Goal: Information Seeking & Learning: Compare options

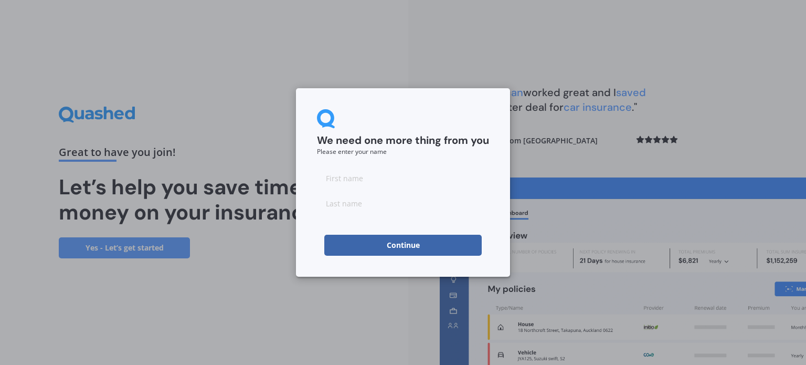
click at [395, 181] on input at bounding box center [403, 177] width 172 height 21
type input "Abby"
click at [363, 209] on input at bounding box center [403, 203] width 172 height 21
type input "brown"
click at [388, 249] on button "Continue" at bounding box center [402, 245] width 157 height 21
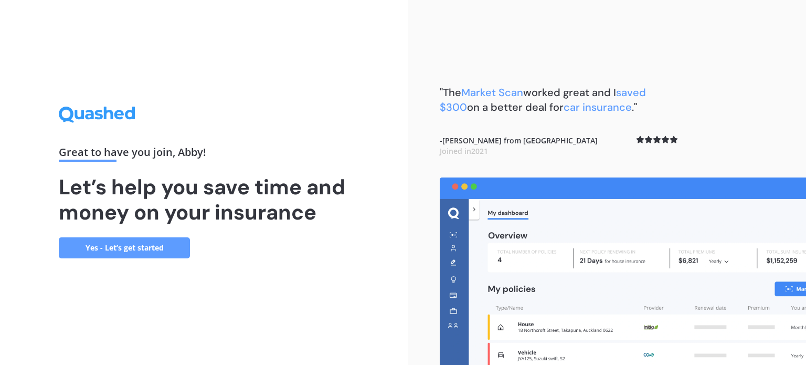
click at [129, 247] on link "Yes - Let’s get started" at bounding box center [124, 247] width 131 height 21
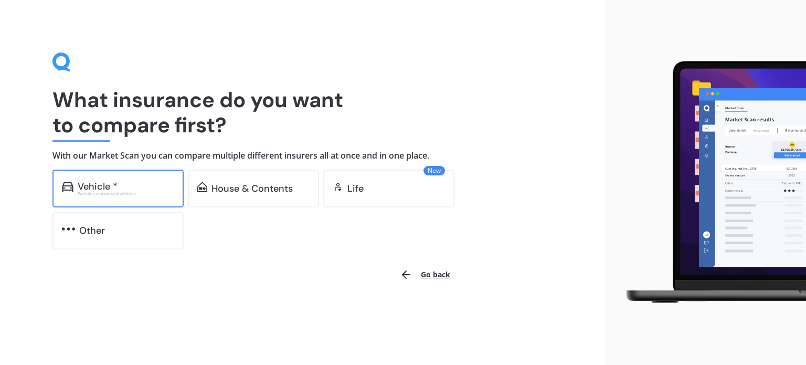
click at [95, 185] on div "Vehicle *" at bounding box center [98, 186] width 40 height 10
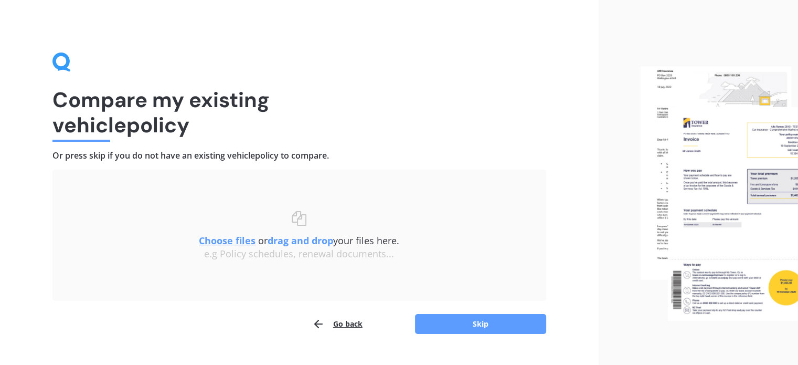
click at [240, 237] on u "Choose files" at bounding box center [227, 240] width 57 height 13
click at [207, 235] on u "Choose files" at bounding box center [227, 240] width 57 height 13
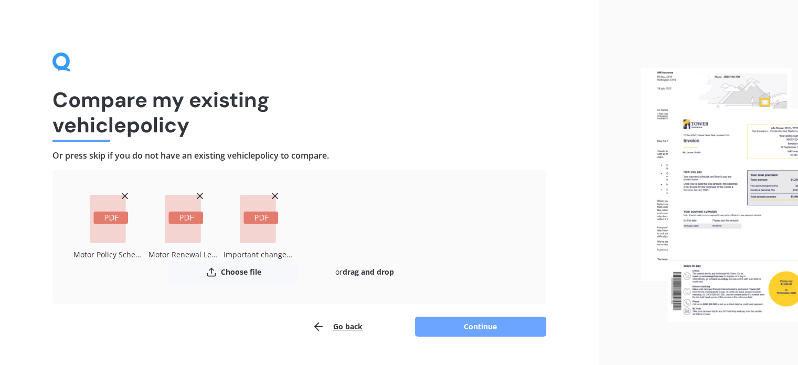
click at [443, 323] on button "Continue" at bounding box center [480, 326] width 131 height 20
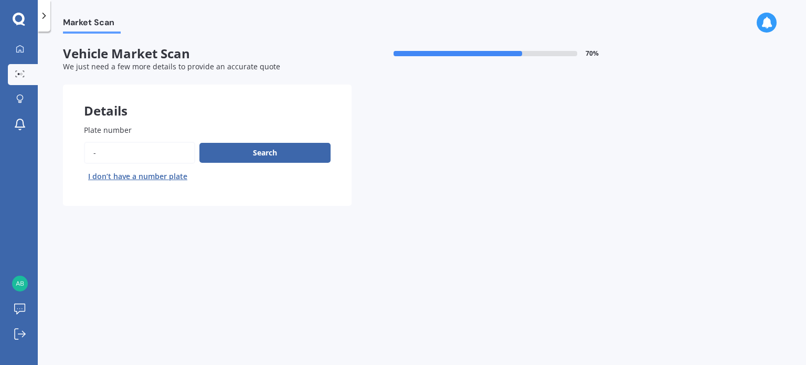
click at [97, 152] on input "Plate number" at bounding box center [139, 153] width 111 height 22
click at [128, 152] on input "Plate number" at bounding box center [139, 153] width 111 height 22
click at [101, 152] on input "Plate number" at bounding box center [139, 153] width 111 height 22
click at [161, 156] on input "Plate number" at bounding box center [139, 153] width 111 height 22
type input "kkj643"
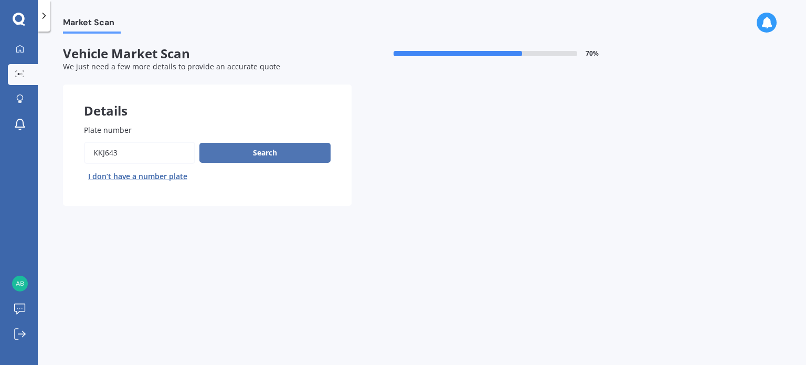
click at [236, 156] on button "Search" at bounding box center [264, 153] width 131 height 20
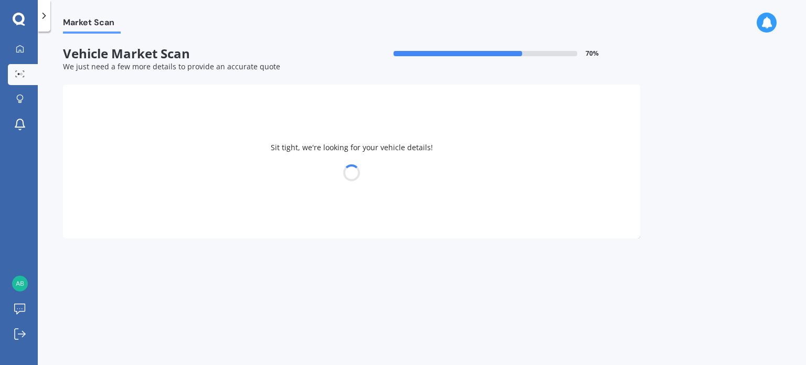
select select "MAZDA"
select select "AXELA"
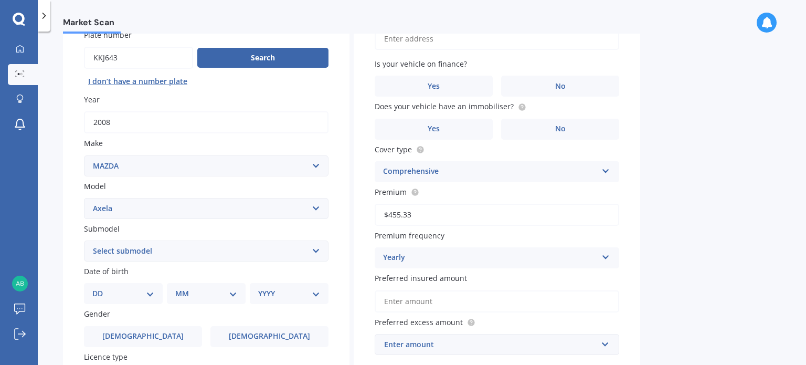
scroll to position [105, 0]
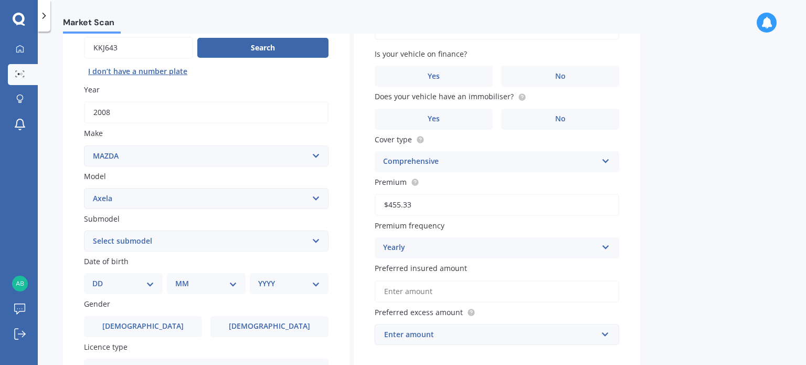
click at [201, 239] on select "Select submodel (All other) 2.3 Sporthatch 2.3 turbo Hatchback Hatchback turbo …" at bounding box center [206, 240] width 245 height 21
click at [162, 241] on select "Select submodel (All other) 2.3 Sporthatch 2.3 turbo Hatchback Hatchback turbo …" at bounding box center [206, 240] width 245 height 21
select select "HATCHBACK"
click at [84, 230] on select "Select submodel (All other) 2.3 Sporthatch 2.3 turbo Hatchback Hatchback turbo …" at bounding box center [206, 240] width 245 height 21
click at [54, 179] on div "Market Scan Vehicle Market Scan 70 % We just need a few more details to provide…" at bounding box center [422, 200] width 768 height 333
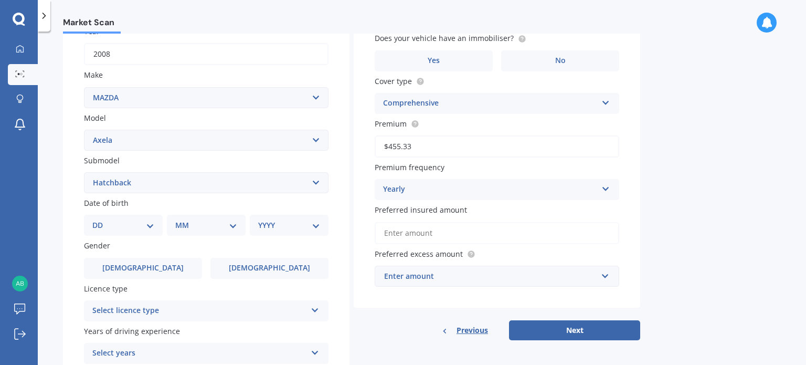
scroll to position [253, 0]
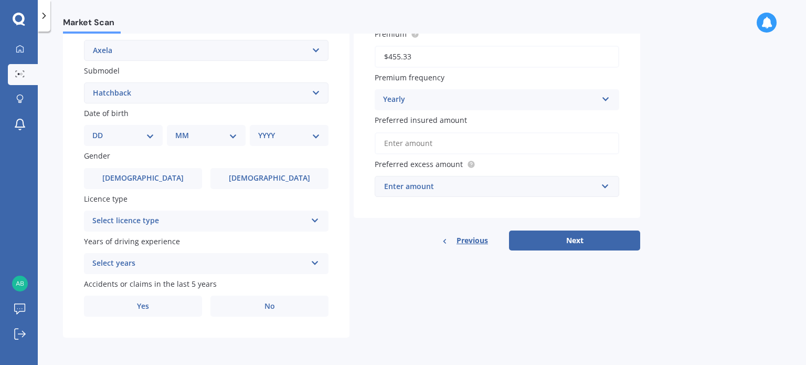
click at [111, 135] on select "DD 01 02 03 04 05 06 07 08 09 10 11 12 13 14 15 16 17 18 19 20 21 22 23 24 25 2…" at bounding box center [123, 136] width 62 height 12
select select "22"
click at [101, 130] on select "DD 01 02 03 04 05 06 07 08 09 10 11 12 13 14 15 16 17 18 19 20 21 22 23 24 25 2…" at bounding box center [123, 136] width 62 height 12
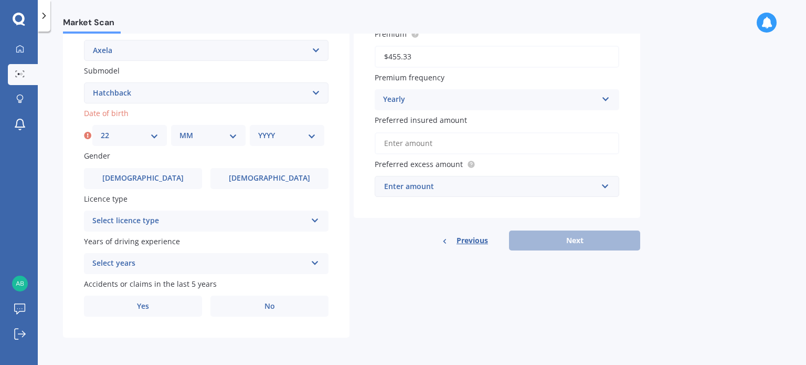
click at [211, 133] on select "MM 01 02 03 04 05 06 07 08 09 10 11 12" at bounding box center [208, 136] width 58 height 12
select select "05"
click at [179, 130] on select "MM 01 02 03 04 05 06 07 08 09 10 11 12" at bounding box center [208, 136] width 58 height 12
click at [298, 136] on select "YYYY 2025 2024 2023 2022 2021 2020 2019 2018 2017 2016 2015 2014 2013 2012 2011…" at bounding box center [287, 136] width 58 height 12
select select "1985"
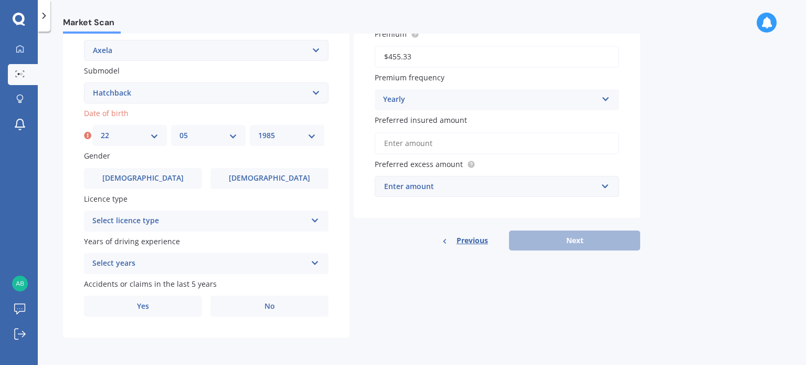
click at [258, 130] on select "YYYY 2025 2024 2023 2022 2021 2020 2019 2018 2017 2016 2015 2014 2013 2012 2011…" at bounding box center [287, 136] width 58 height 12
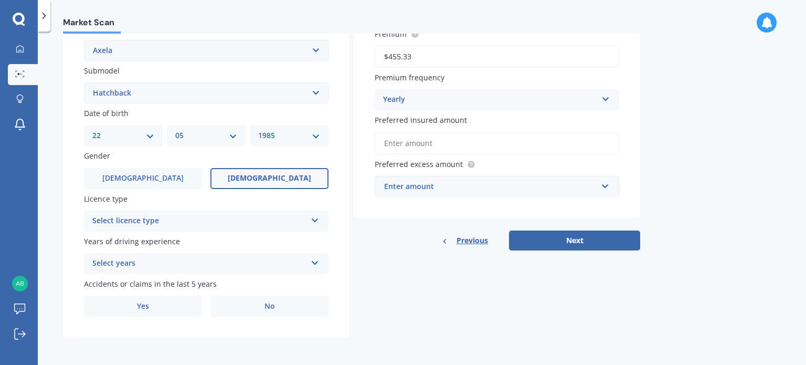
click at [254, 183] on label "[DEMOGRAPHIC_DATA]" at bounding box center [269, 178] width 118 height 21
click at [0, 0] on input "[DEMOGRAPHIC_DATA]" at bounding box center [0, 0] width 0 height 0
click at [222, 218] on div "Select licence type" at bounding box center [199, 221] width 214 height 13
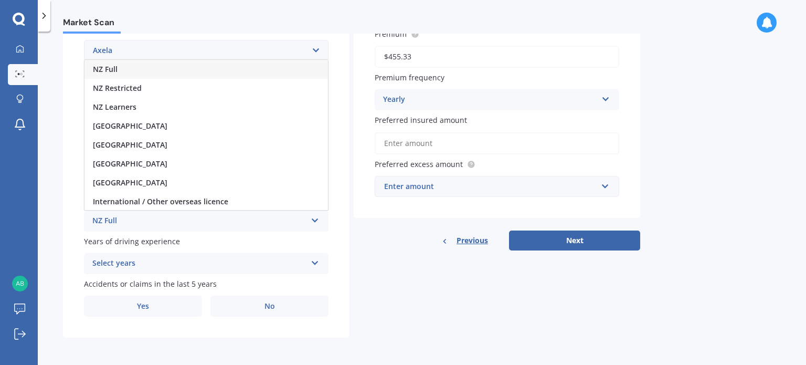
click at [124, 71] on div "NZ Full" at bounding box center [205, 69] width 243 height 19
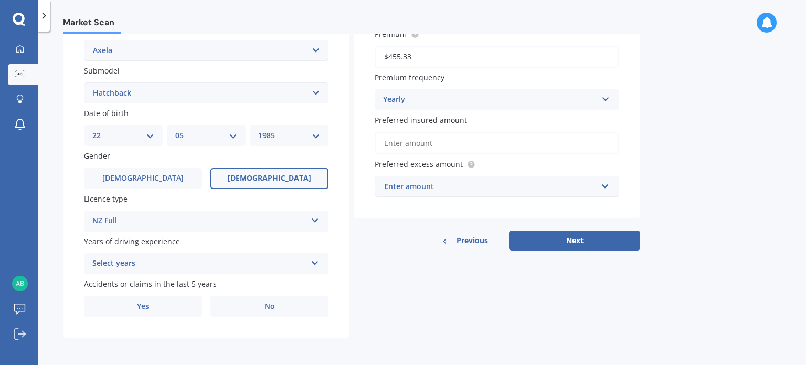
click at [136, 261] on div "Select years" at bounding box center [199, 263] width 214 height 13
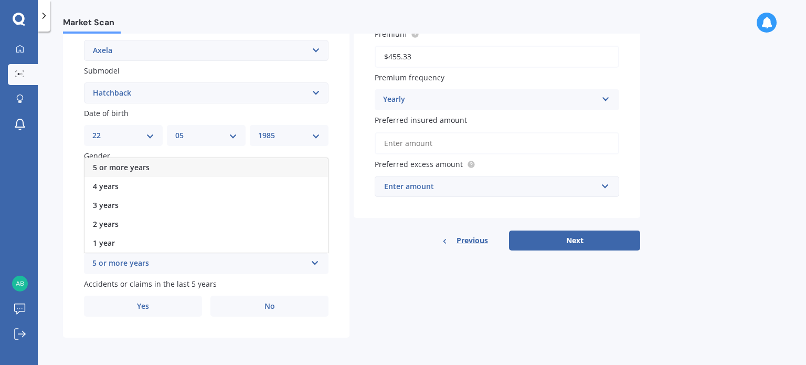
click at [147, 160] on div "5 or more years" at bounding box center [205, 167] width 243 height 19
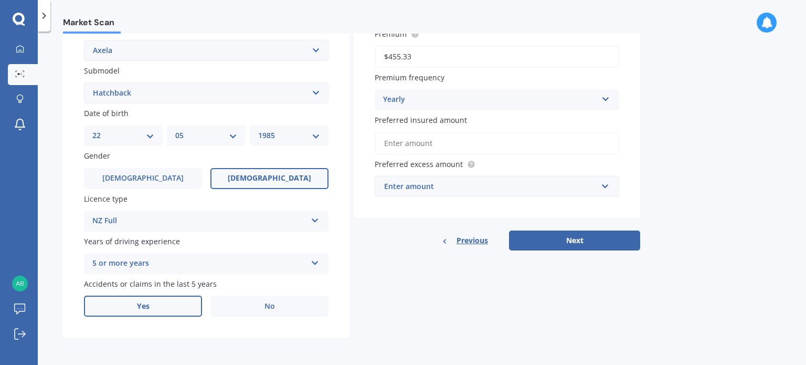
click at [168, 304] on label "Yes" at bounding box center [143, 305] width 118 height 21
click at [0, 0] on input "Yes" at bounding box center [0, 0] width 0 height 0
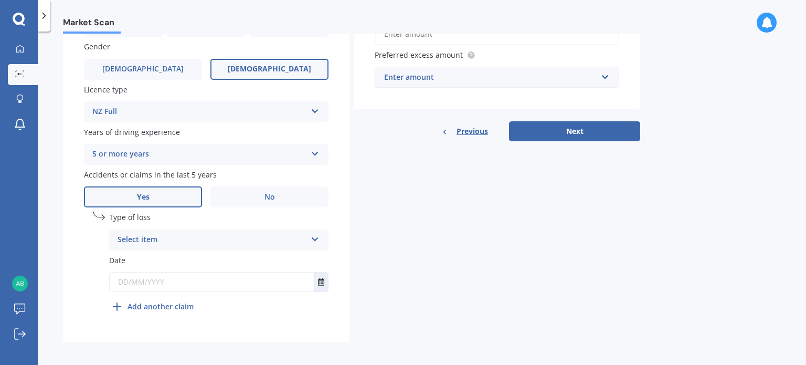
scroll to position [367, 0]
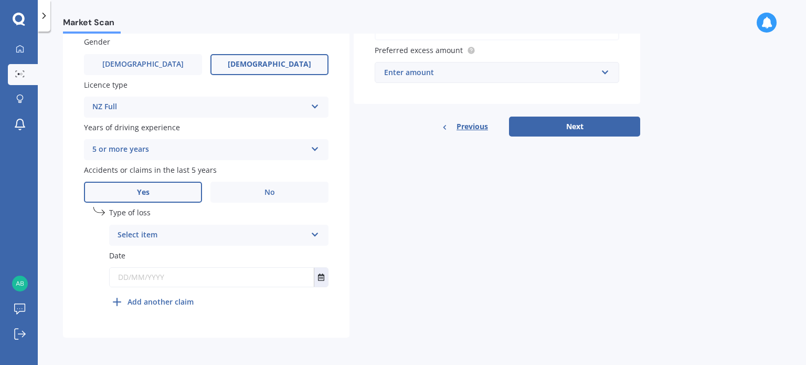
click at [144, 234] on div "Select item" at bounding box center [212, 235] width 189 height 13
click at [81, 216] on div "Plate number Search I don’t have a number plate Year [DATE] Make Select make AC…" at bounding box center [206, 37] width 286 height 601
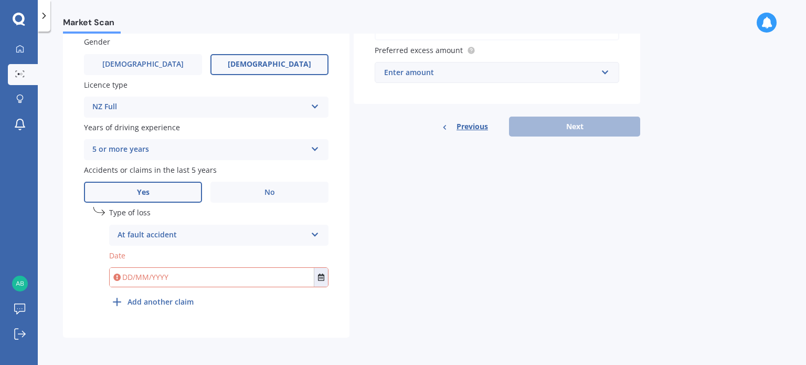
click at [246, 190] on label "No" at bounding box center [269, 192] width 118 height 21
click at [0, 0] on input "No" at bounding box center [0, 0] width 0 height 0
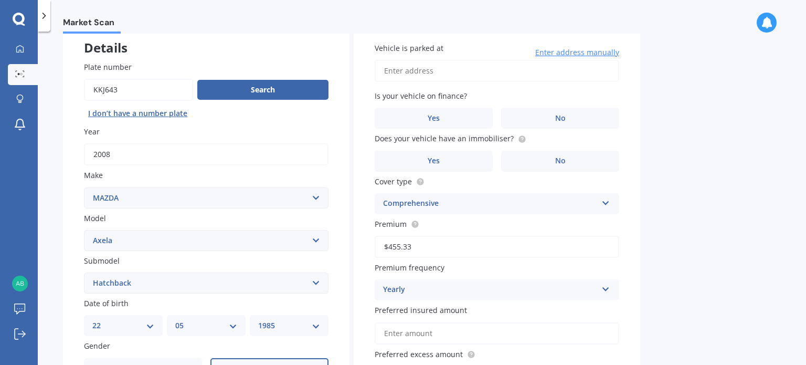
scroll to position [0, 0]
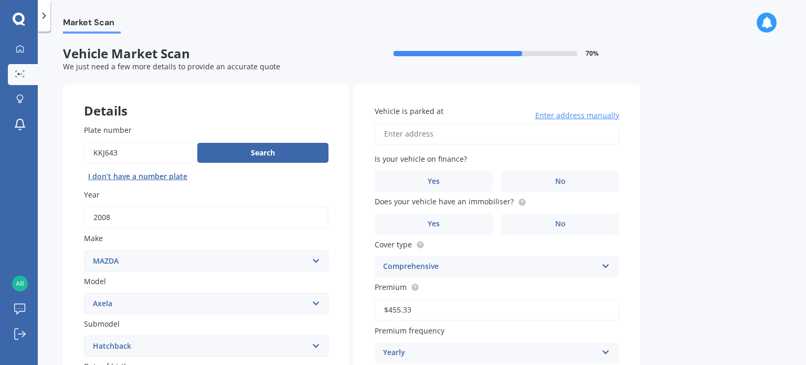
click at [426, 131] on input "Vehicle is parked at" at bounding box center [497, 134] width 245 height 22
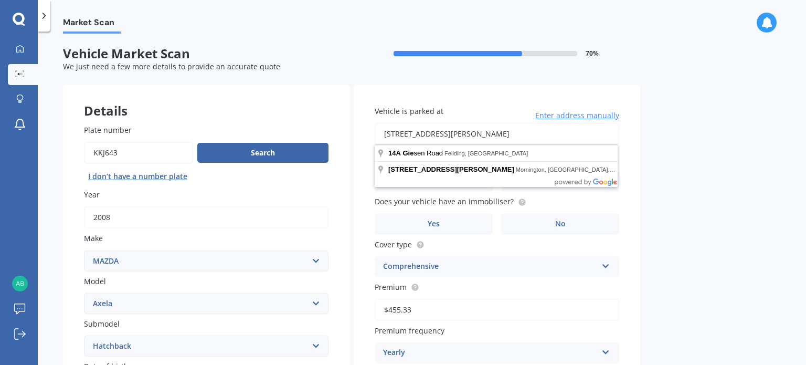
type input "[STREET_ADDRESS][PERSON_NAME]"
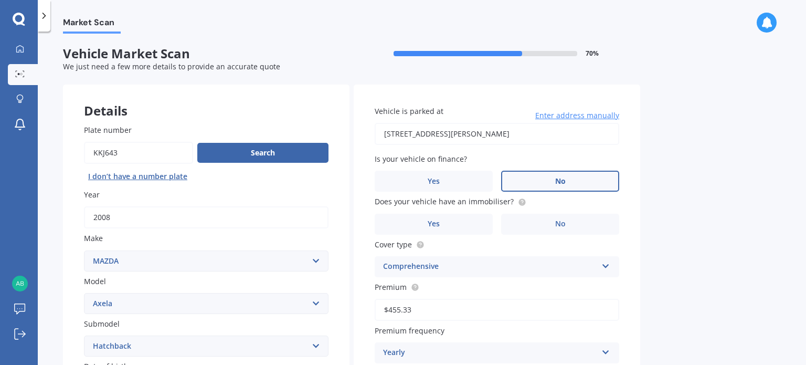
click at [535, 180] on label "No" at bounding box center [560, 181] width 118 height 21
click at [0, 0] on input "No" at bounding box center [0, 0] width 0 height 0
click at [543, 220] on label "No" at bounding box center [560, 224] width 118 height 21
click at [0, 0] on input "No" at bounding box center [0, 0] width 0 height 0
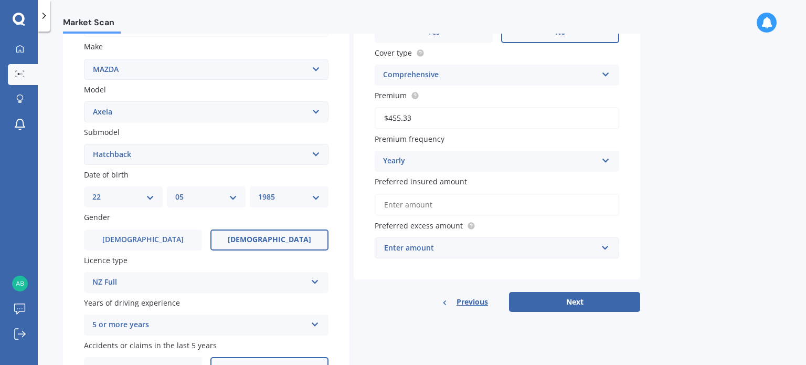
scroll to position [210, 0]
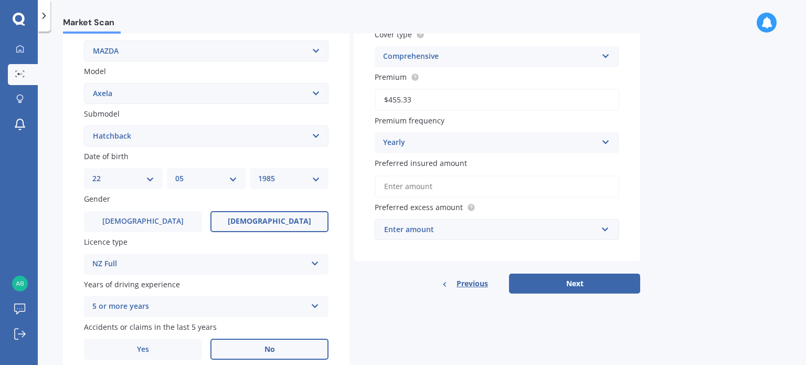
click at [464, 188] on input "Preferred insured amount" at bounding box center [497, 186] width 245 height 22
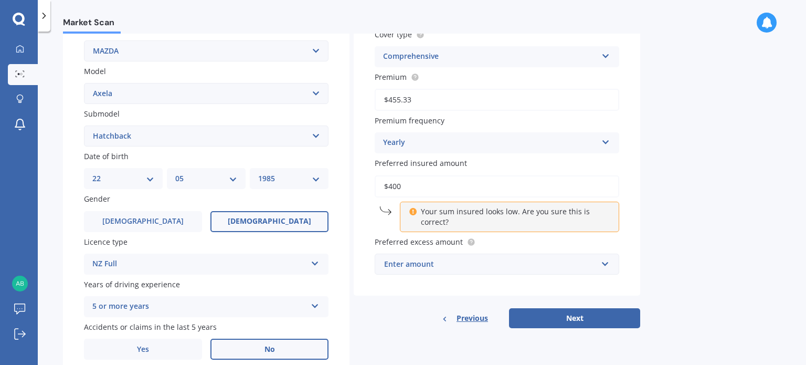
type input "$400"
click at [683, 143] on div "Market Scan Vehicle Market Scan 70 % We just need a few more details to provide…" at bounding box center [422, 200] width 768 height 333
click at [450, 260] on div "Enter amount" at bounding box center [490, 264] width 213 height 12
click at [519, 111] on div "Vehicle is parked at [STREET_ADDRESS][PERSON_NAME] Enter address manually Is yo…" at bounding box center [497, 85] width 286 height 421
click at [556, 320] on button "Next" at bounding box center [574, 318] width 131 height 20
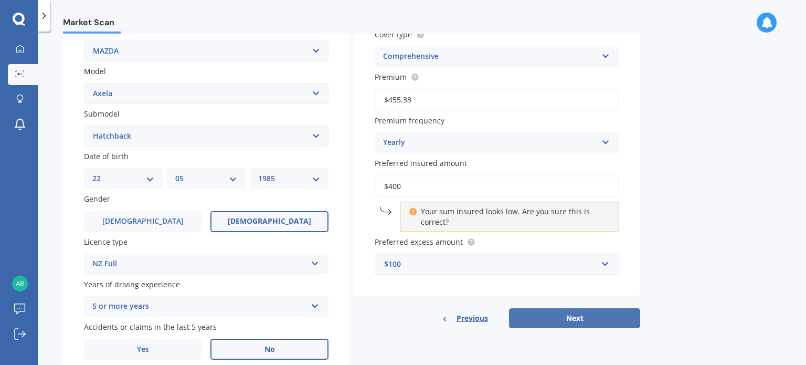
select select "22"
select select "05"
select select "1985"
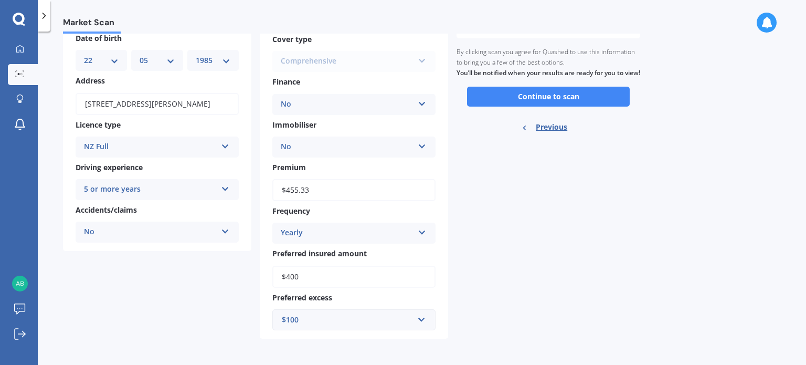
scroll to position [0, 0]
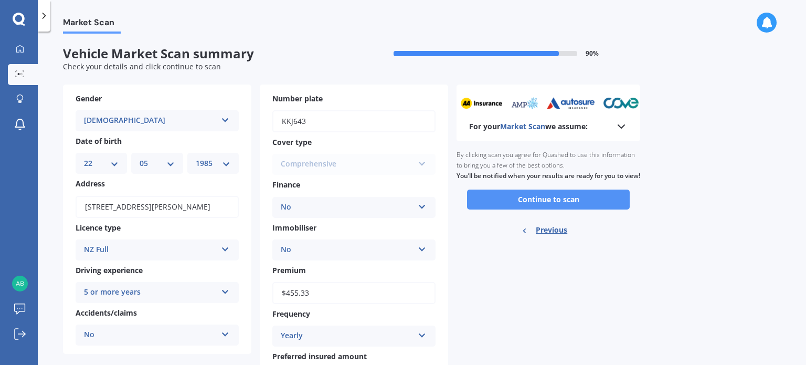
click at [500, 209] on button "Continue to scan" at bounding box center [548, 199] width 163 height 20
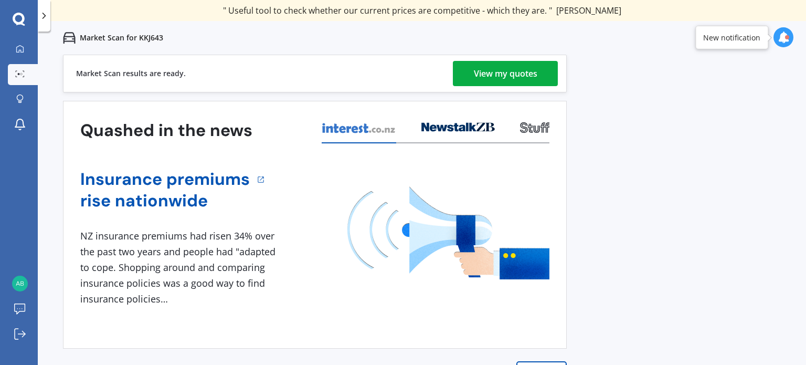
click at [484, 71] on div "View my quotes" at bounding box center [505, 73] width 63 height 25
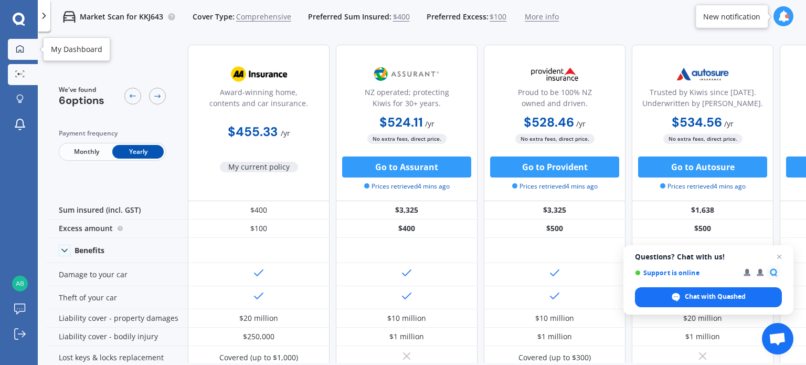
click at [21, 48] on icon at bounding box center [20, 49] width 8 height 8
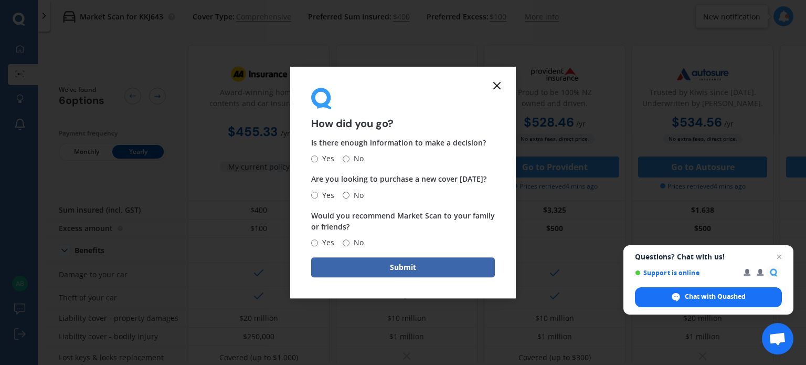
click at [509, 81] on form "How did you go? Is there enough information to make a decision? Yes No Are you …" at bounding box center [403, 183] width 226 height 232
click at [495, 86] on icon at bounding box center [497, 85] width 13 height 13
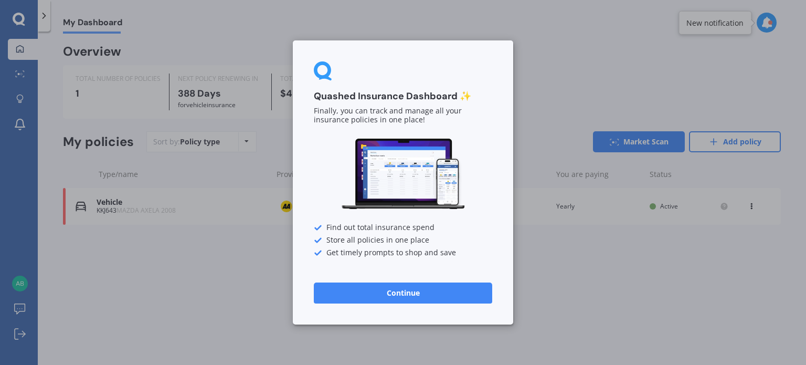
click at [414, 292] on button "Continue" at bounding box center [403, 292] width 178 height 21
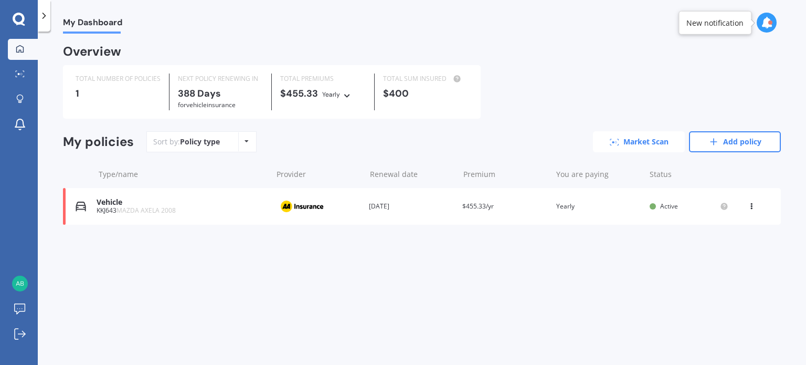
click at [661, 139] on link "Market Scan" at bounding box center [639, 141] width 92 height 21
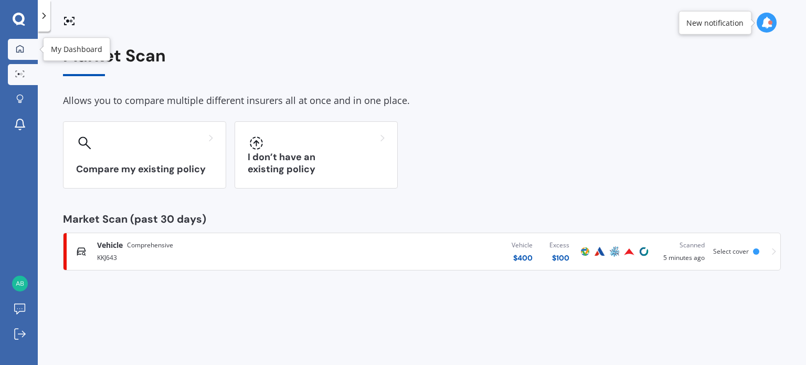
click at [19, 51] on icon at bounding box center [20, 49] width 8 height 8
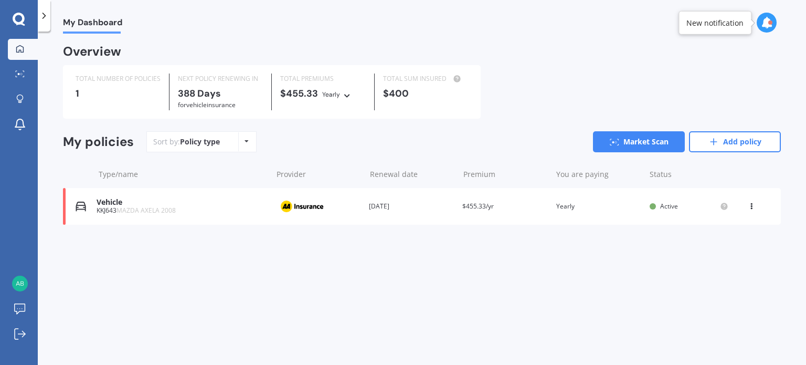
click at [24, 18] on icon at bounding box center [19, 19] width 12 height 12
click at [6, 14] on div at bounding box center [19, 20] width 38 height 14
click at [16, 19] on icon at bounding box center [19, 20] width 13 height 14
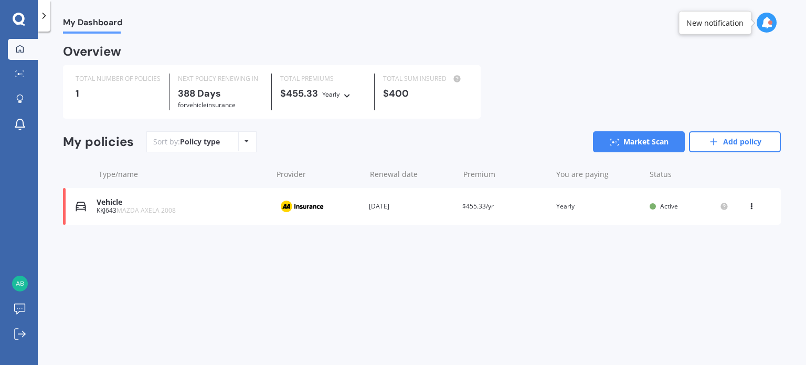
click at [16, 19] on icon at bounding box center [19, 20] width 13 height 14
click at [21, 122] on icon at bounding box center [20, 124] width 13 height 13
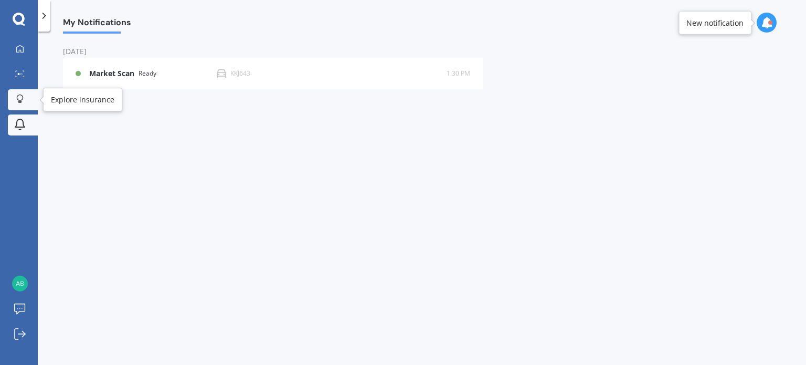
click at [21, 96] on icon at bounding box center [19, 98] width 7 height 9
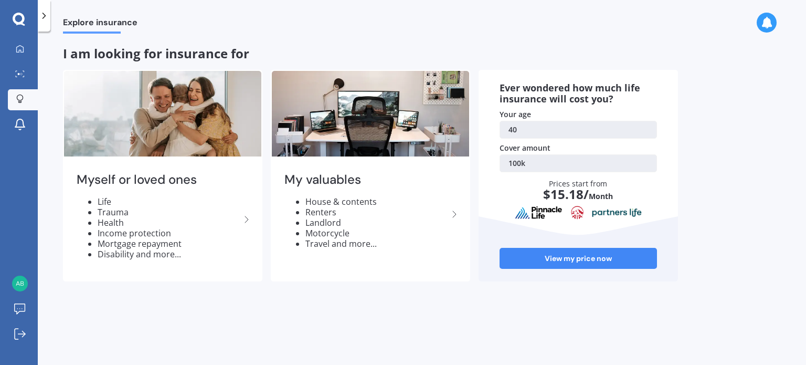
click at [20, 21] on icon at bounding box center [19, 20] width 13 height 14
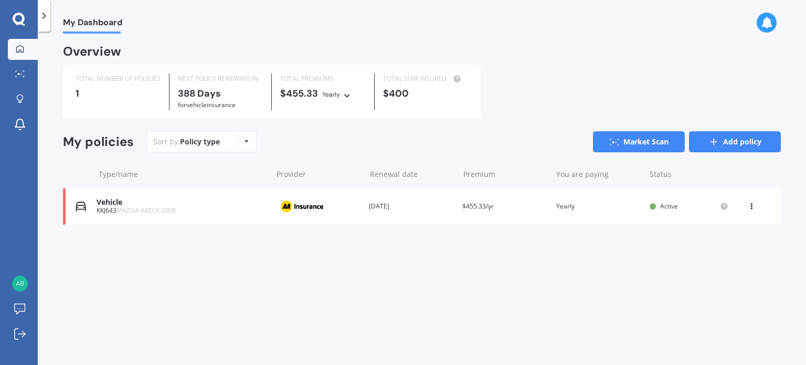
click at [726, 145] on link "Add policy" at bounding box center [735, 141] width 92 height 21
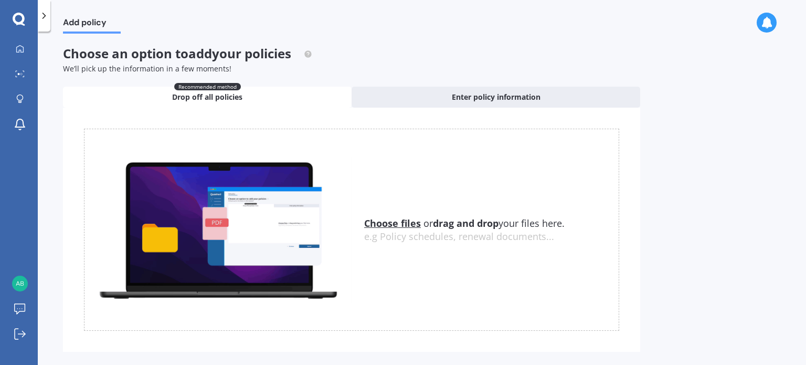
click at [393, 221] on u "Choose files" at bounding box center [392, 223] width 57 height 13
click at [394, 218] on u "Choose files" at bounding box center [392, 223] width 57 height 13
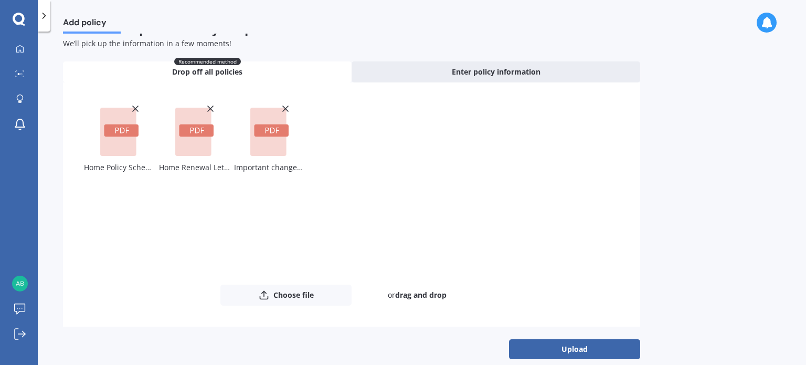
scroll to position [38, 0]
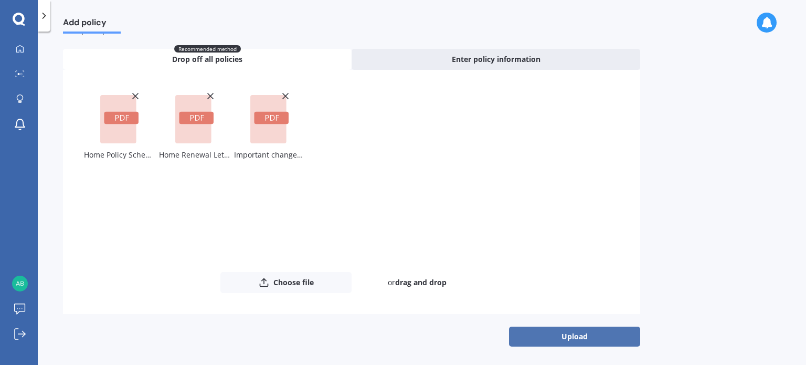
click at [548, 339] on button "Upload" at bounding box center [574, 336] width 131 height 20
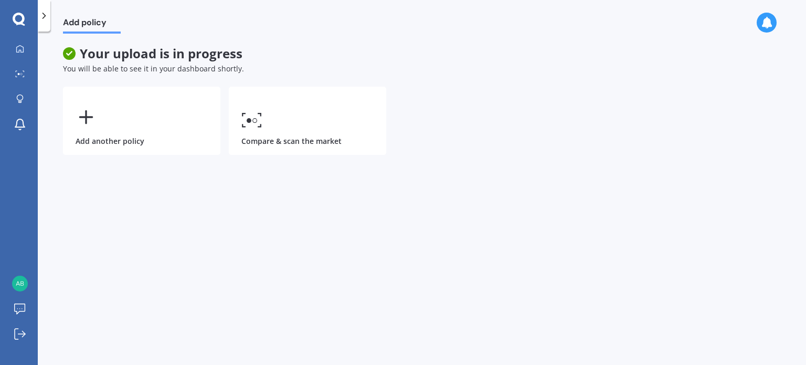
scroll to position [0, 0]
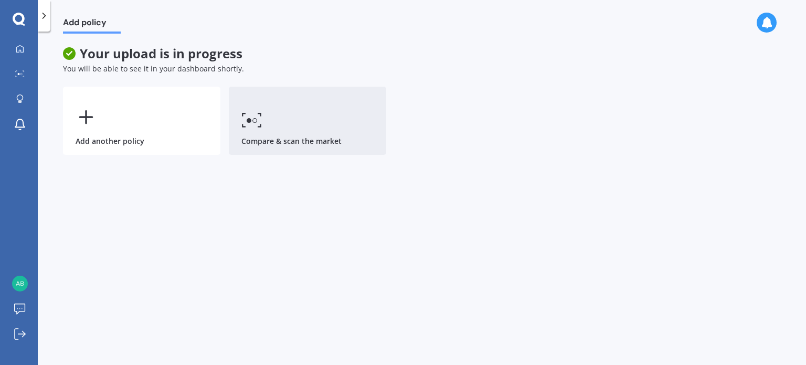
click at [271, 140] on link "Compare & scan the market" at bounding box center [307, 121] width 157 height 68
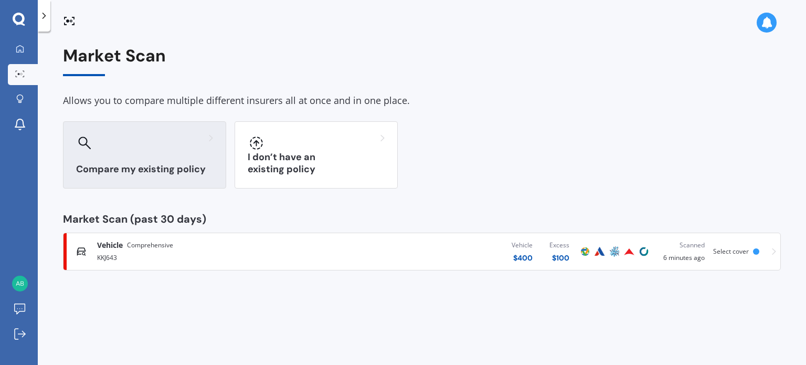
click at [143, 154] on div "Compare my existing policy" at bounding box center [144, 154] width 163 height 67
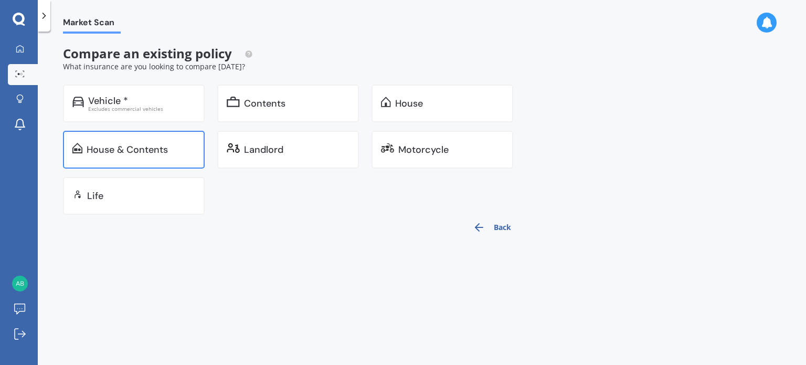
click at [144, 147] on div "House & Contents" at bounding box center [127, 149] width 81 height 10
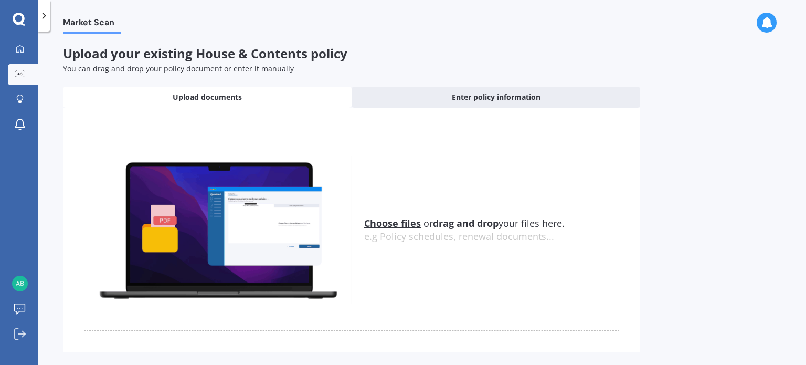
click at [406, 224] on u "Choose files" at bounding box center [392, 223] width 57 height 13
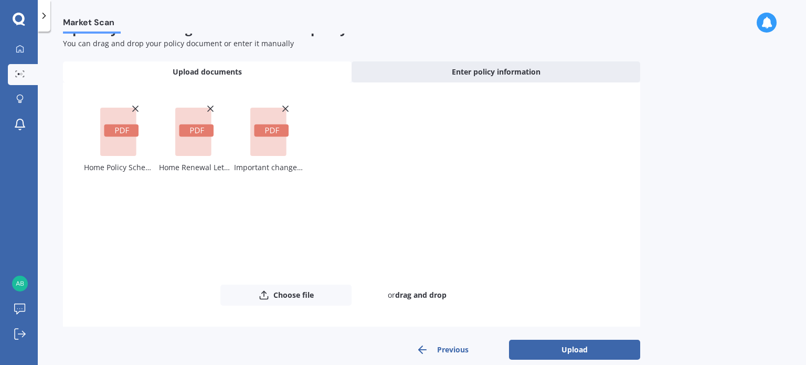
scroll to position [39, 0]
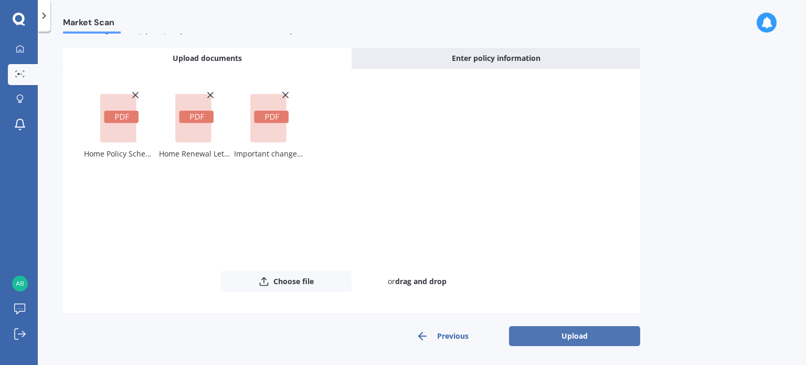
click at [608, 338] on button "Upload" at bounding box center [574, 336] width 131 height 20
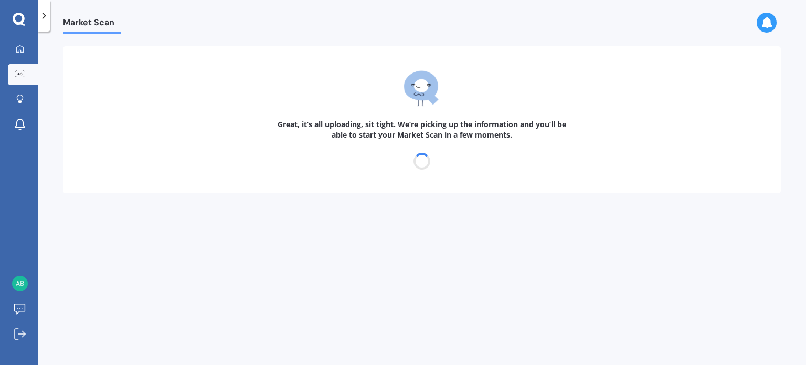
scroll to position [0, 0]
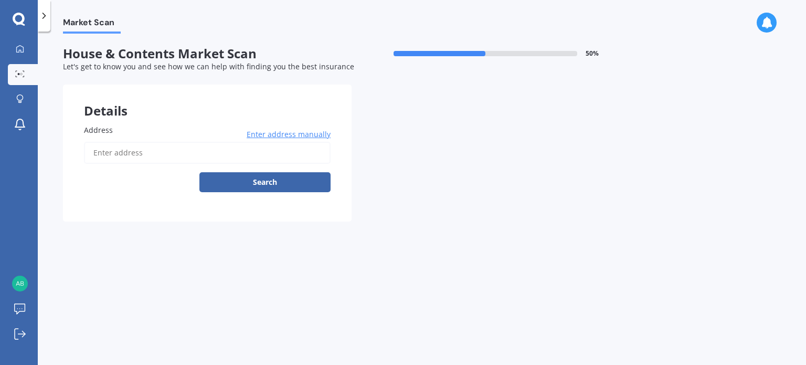
click at [160, 152] on input "Address" at bounding box center [207, 153] width 247 height 22
type input "[STREET_ADDRESS][PERSON_NAME]"
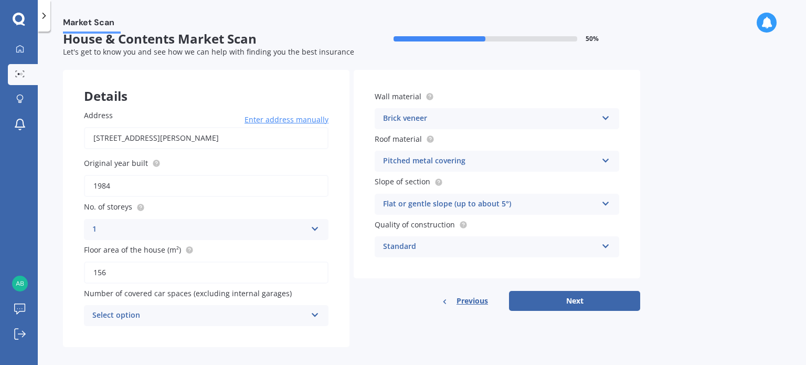
scroll to position [23, 0]
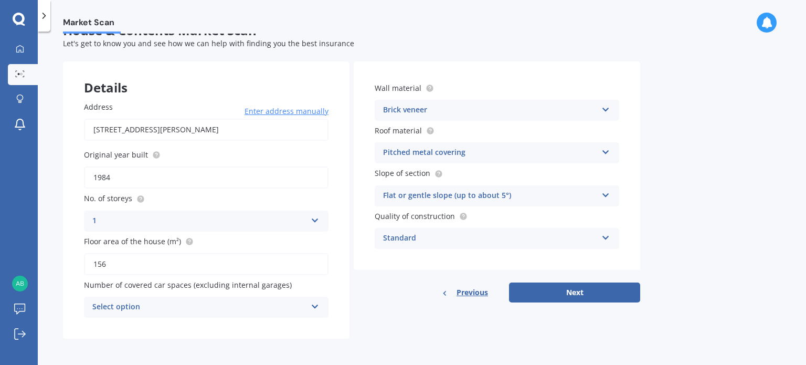
click at [169, 301] on div "Select option" at bounding box center [199, 307] width 214 height 13
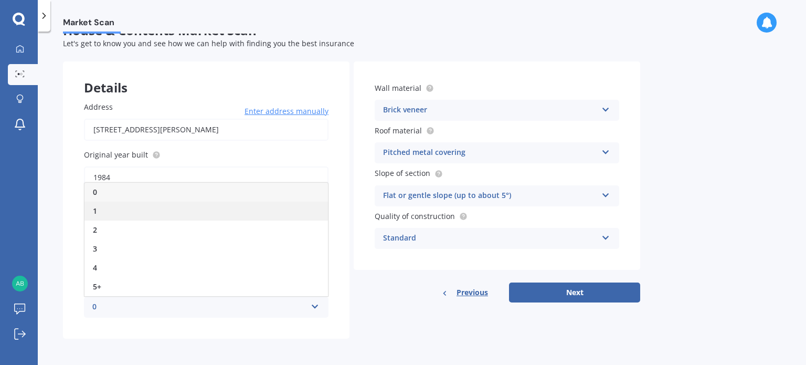
click at [111, 206] on div "1" at bounding box center [205, 210] width 243 height 19
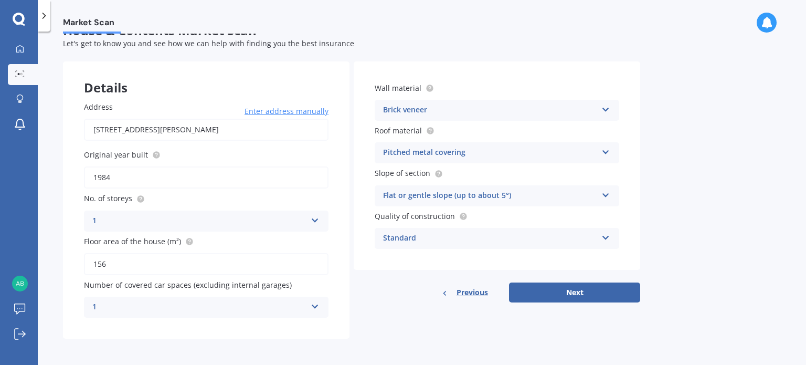
click at [206, 302] on div "1" at bounding box center [199, 307] width 214 height 13
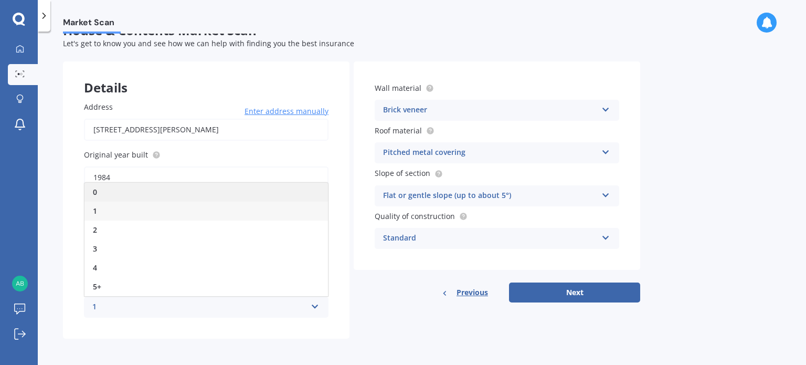
click at [103, 190] on div "0" at bounding box center [205, 192] width 243 height 19
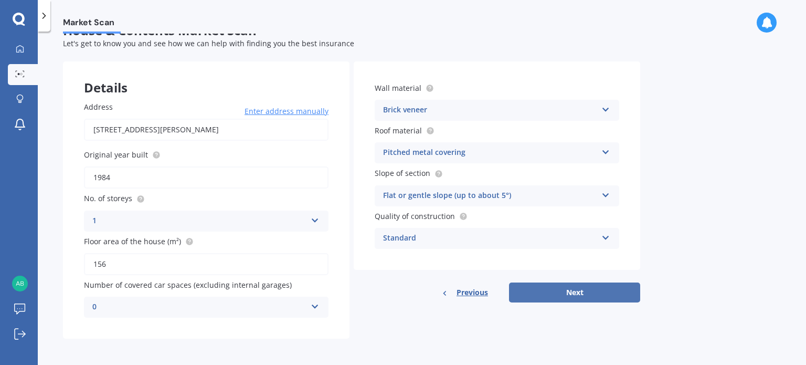
click at [558, 293] on button "Next" at bounding box center [574, 292] width 131 height 20
select select "22"
select select "05"
select select "1985"
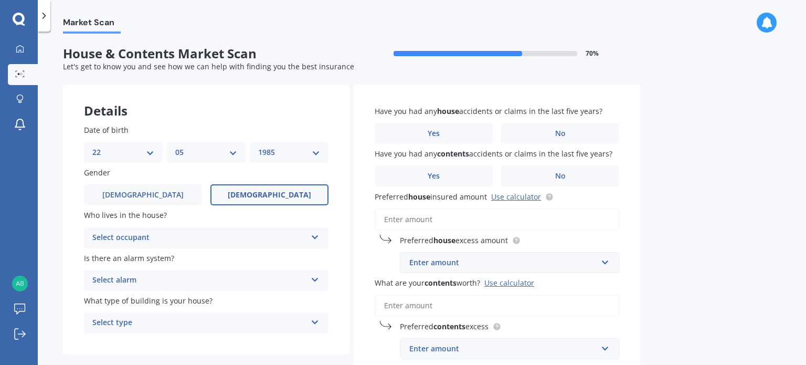
scroll to position [0, 0]
click at [235, 234] on div "Select occupant" at bounding box center [199, 237] width 214 height 13
click at [230, 255] on div "Owner" at bounding box center [205, 258] width 243 height 19
click at [228, 285] on div "Select alarm" at bounding box center [199, 280] width 214 height 13
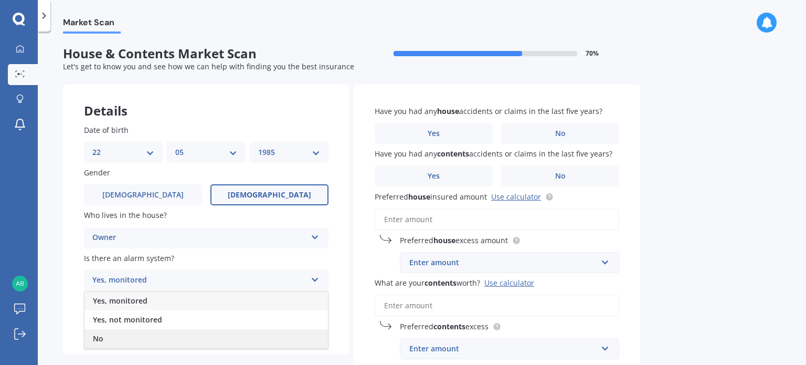
click at [204, 339] on div "No" at bounding box center [205, 338] width 243 height 19
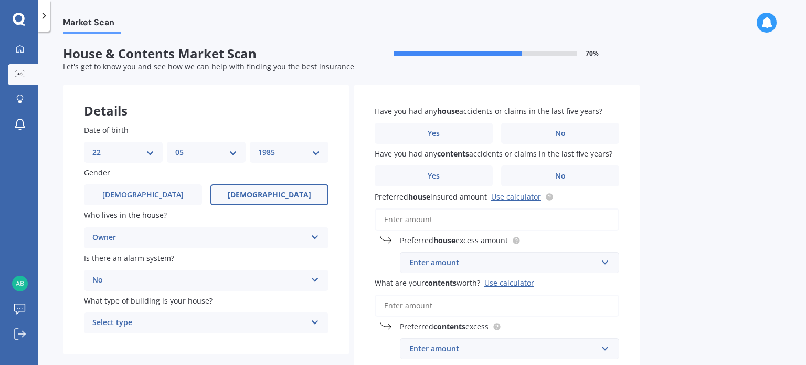
click at [206, 322] on div "Select type" at bounding box center [199, 322] width 214 height 13
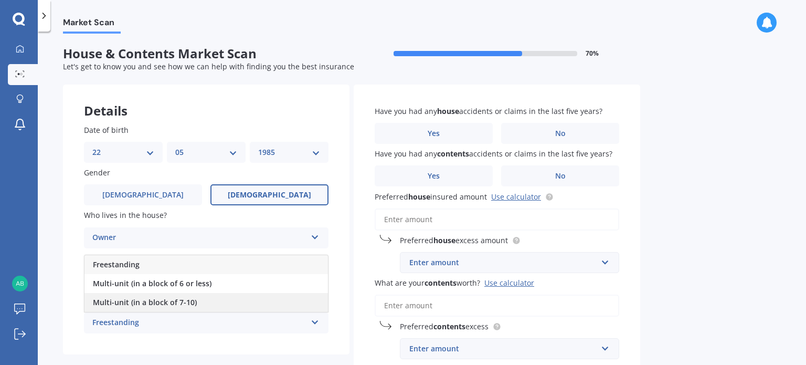
scroll to position [52, 0]
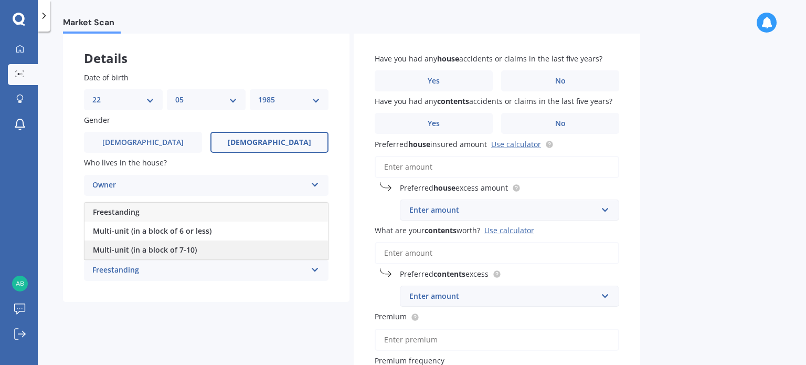
click at [180, 248] on span "Multi-unit (in a block of 7-10)" at bounding box center [145, 250] width 104 height 10
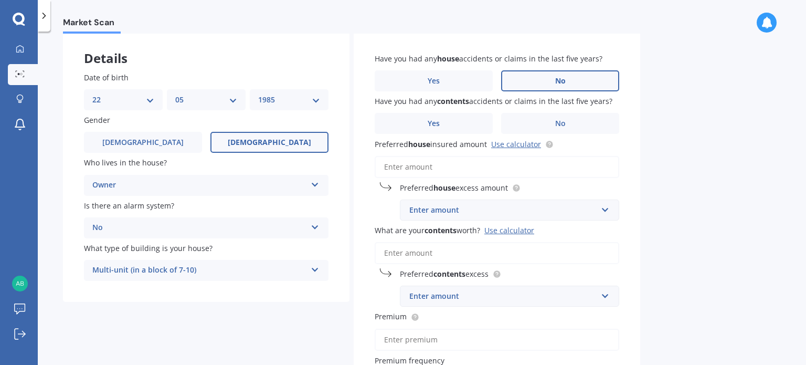
click at [521, 76] on label "No" at bounding box center [560, 80] width 118 height 21
click at [0, 0] on input "No" at bounding box center [0, 0] width 0 height 0
click at [535, 123] on label "No" at bounding box center [560, 123] width 118 height 21
click at [0, 0] on input "No" at bounding box center [0, 0] width 0 height 0
click at [477, 169] on input "Preferred house insured amount Use calculator" at bounding box center [497, 167] width 245 height 22
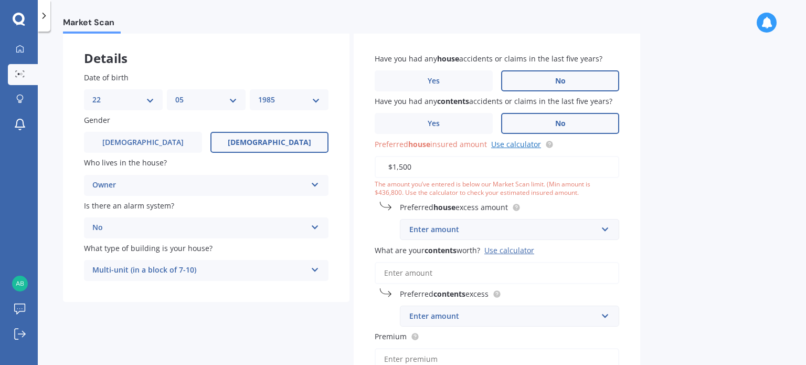
click at [514, 142] on link "Use calculator" at bounding box center [516, 144] width 50 height 10
click at [438, 228] on div "Enter amount" at bounding box center [503, 230] width 188 height 12
drag, startPoint x: 420, startPoint y: 172, endPoint x: 388, endPoint y: 169, distance: 31.6
click at [370, 169] on div "Have you had any house accidents or claims in the last five years? Yes No Have …" at bounding box center [497, 254] width 286 height 444
paste input "516,82"
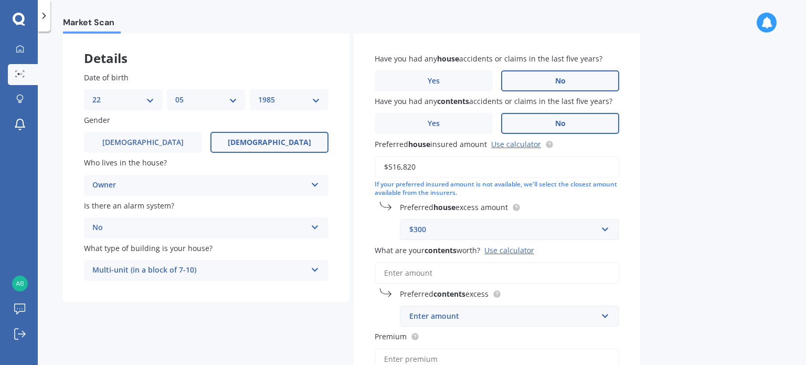
type input "$516,820"
click at [440, 226] on div "$300" at bounding box center [503, 230] width 188 height 12
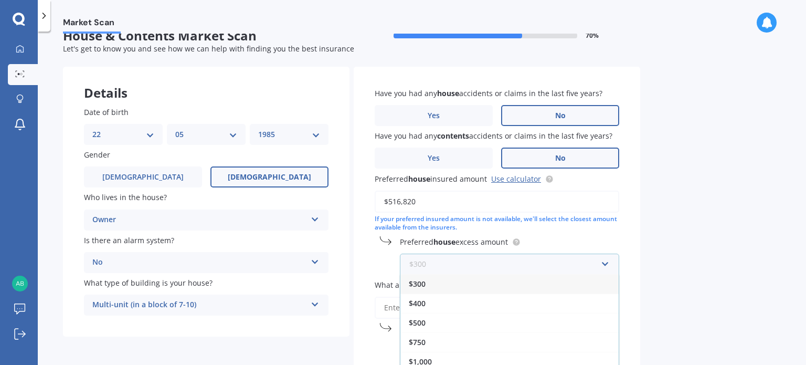
scroll to position [0, 0]
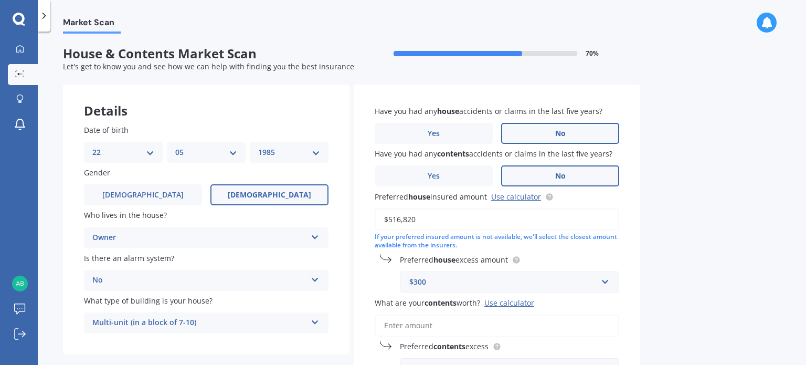
click at [560, 256] on label "Preferred house excess amount" at bounding box center [507, 259] width 215 height 11
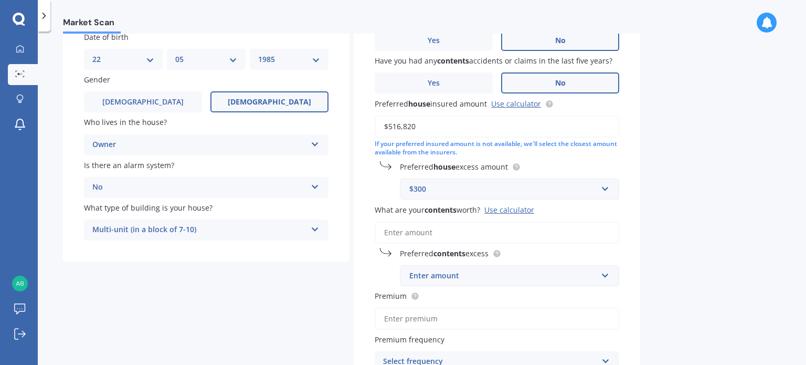
scroll to position [105, 0]
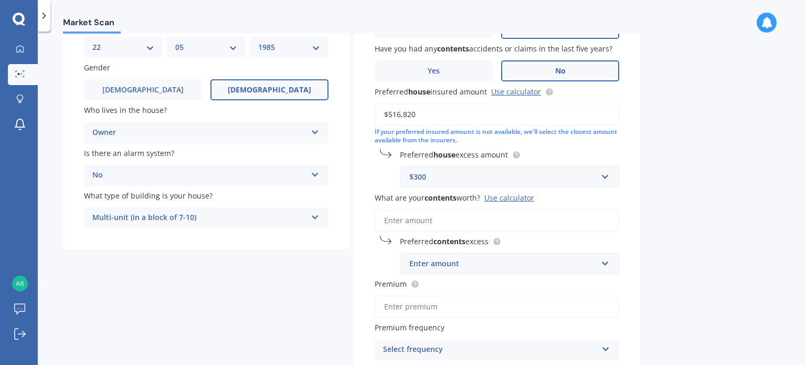
click at [502, 197] on div "Use calculator" at bounding box center [509, 198] width 50 height 10
click at [502, 209] on input "What are your contents worth? Use calculator" at bounding box center [497, 220] width 245 height 22
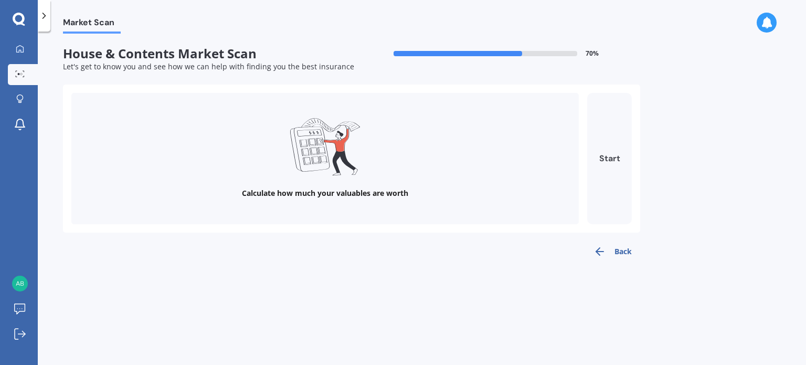
click at [613, 156] on button "Start" at bounding box center [609, 158] width 45 height 131
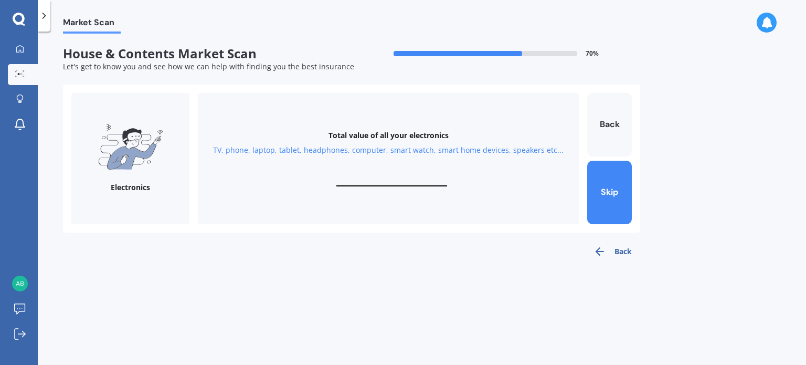
click at [366, 180] on input "text" at bounding box center [391, 181] width 111 height 10
type input "$200"
click at [609, 206] on button "Next" at bounding box center [609, 192] width 45 height 63
drag, startPoint x: 609, startPoint y: 206, endPoint x: 407, endPoint y: 178, distance: 203.9
click at [407, 178] on input "text" at bounding box center [391, 181] width 111 height 10
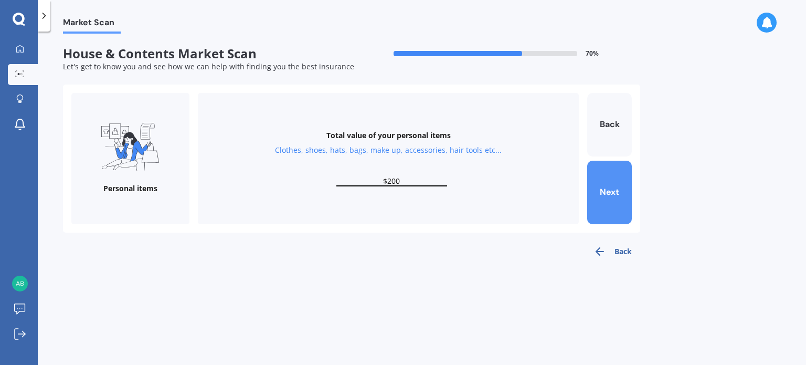
type input "$200"
click at [600, 201] on button "Next" at bounding box center [609, 192] width 45 height 63
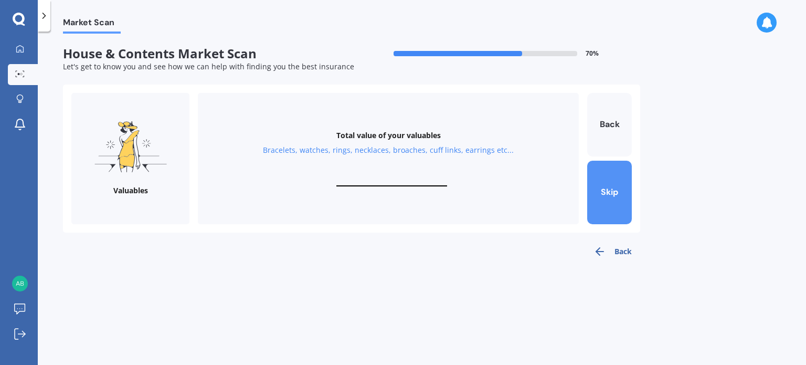
click at [602, 198] on button "Skip" at bounding box center [609, 192] width 45 height 63
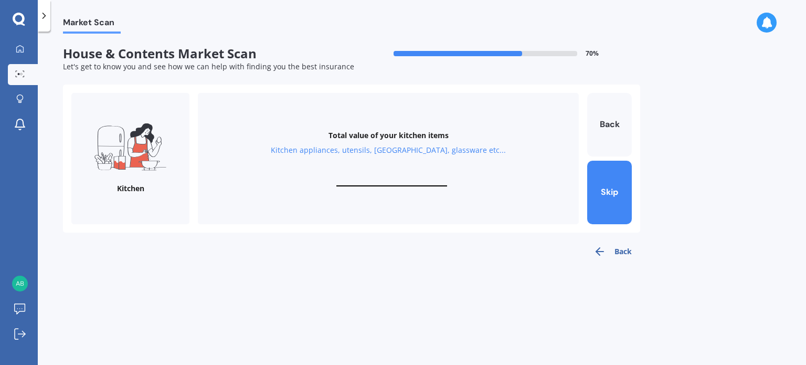
click at [401, 178] on input "text" at bounding box center [391, 181] width 111 height 10
type input "$200"
click at [607, 196] on button "Next" at bounding box center [609, 192] width 45 height 63
click at [409, 182] on input "text" at bounding box center [391, 181] width 111 height 10
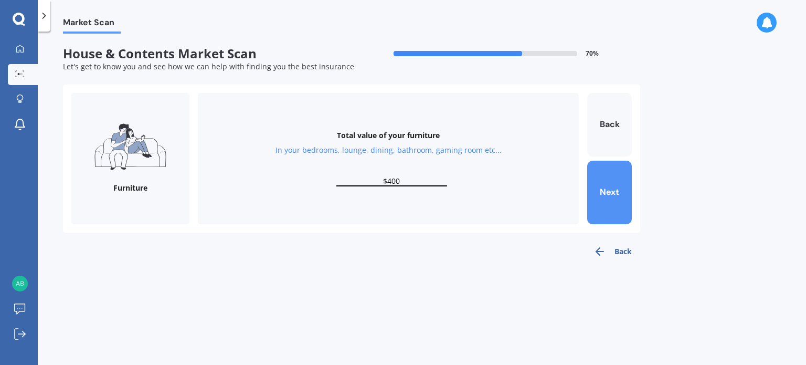
type input "$400"
click at [596, 199] on button "Next" at bounding box center [609, 192] width 45 height 63
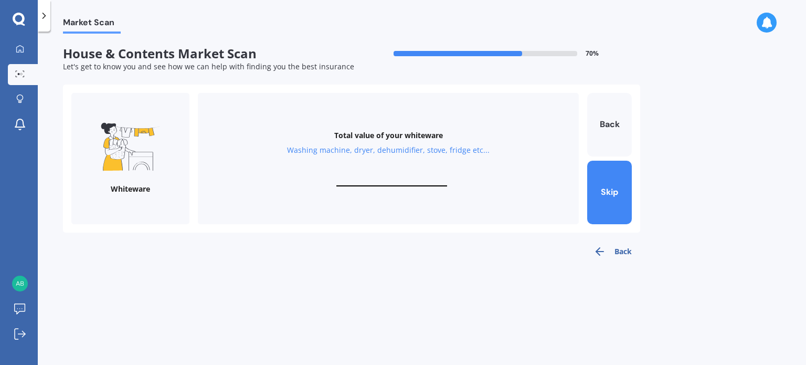
click at [400, 182] on input "text" at bounding box center [391, 181] width 111 height 10
type input "$4"
type input "$600"
click at [615, 176] on button "Next" at bounding box center [609, 192] width 45 height 63
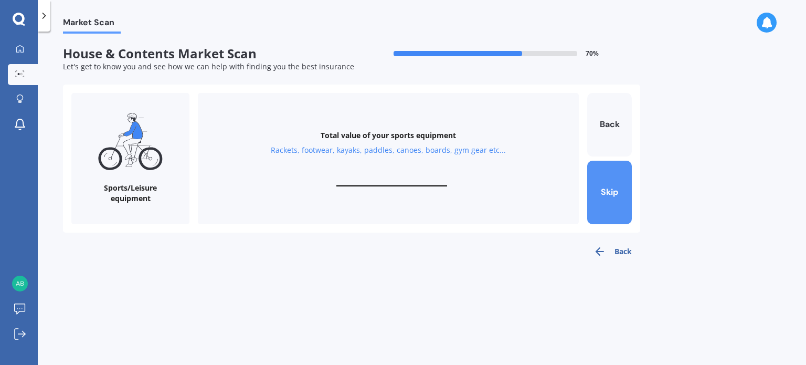
click at [602, 185] on button "Skip" at bounding box center [609, 192] width 45 height 63
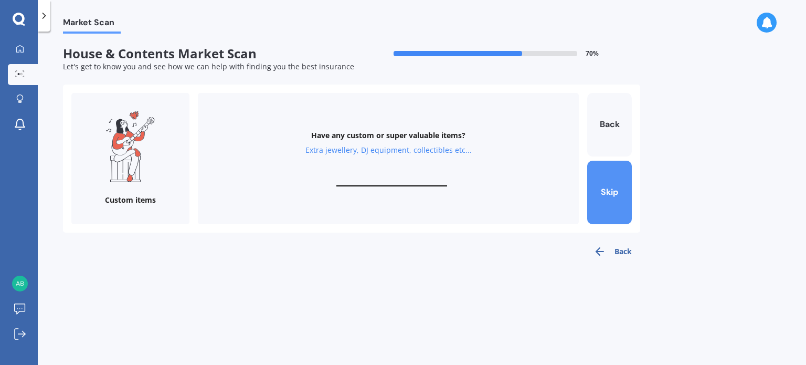
click at [602, 185] on button "Skip" at bounding box center [609, 192] width 45 height 63
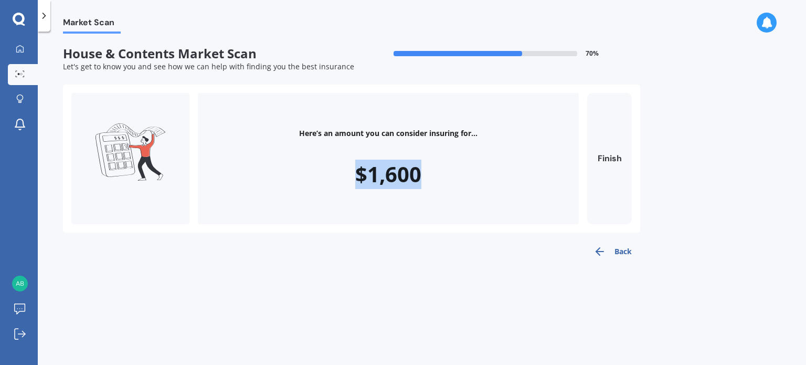
drag, startPoint x: 420, startPoint y: 175, endPoint x: 355, endPoint y: 173, distance: 65.1
click at [355, 173] on div "Here’s an amount you can consider insuring for... $1,600" at bounding box center [388, 158] width 381 height 131
copy div "$1,600"
click at [628, 256] on button "Back" at bounding box center [612, 251] width 55 height 21
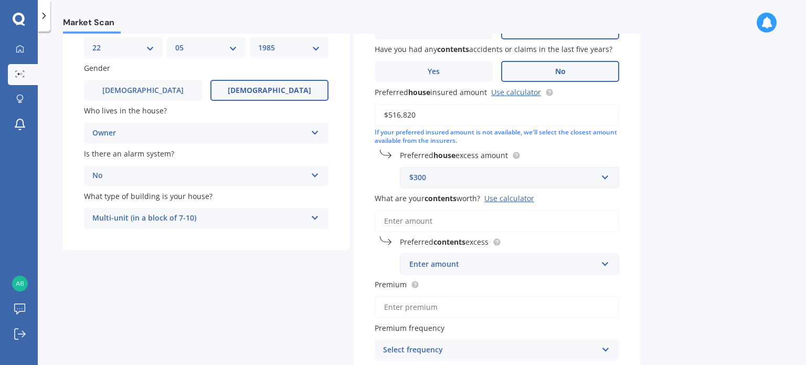
scroll to position [105, 0]
click at [430, 220] on input "What are your contents worth? Use calculator" at bounding box center [497, 220] width 245 height 22
paste input "$1,600"
type input "$1,600"
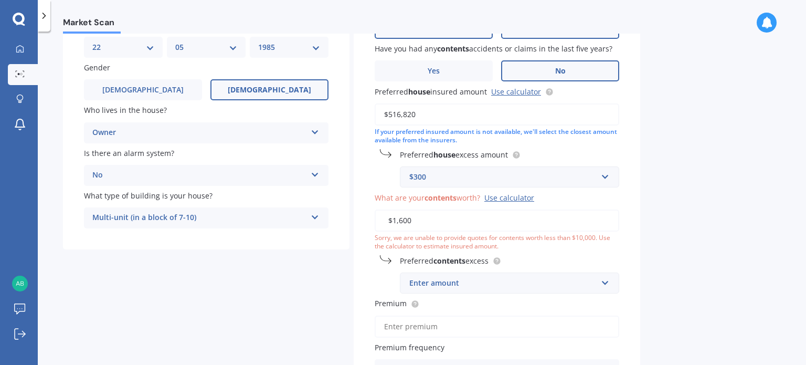
scroll to position [0, 0]
